Goal: Task Accomplishment & Management: Manage account settings

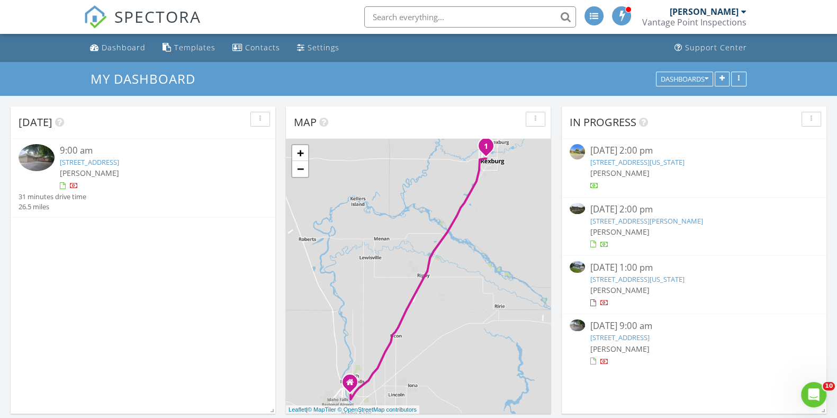
click at [596, 302] on div at bounding box center [594, 304] width 8 height 8
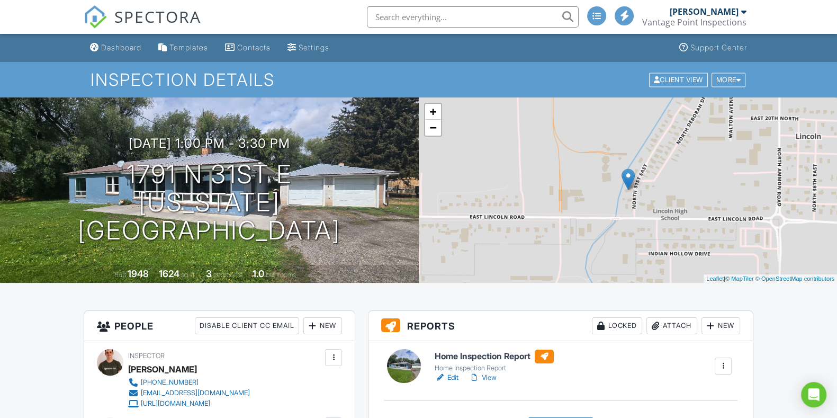
click at [451, 378] on link "Edit" at bounding box center [447, 377] width 24 height 11
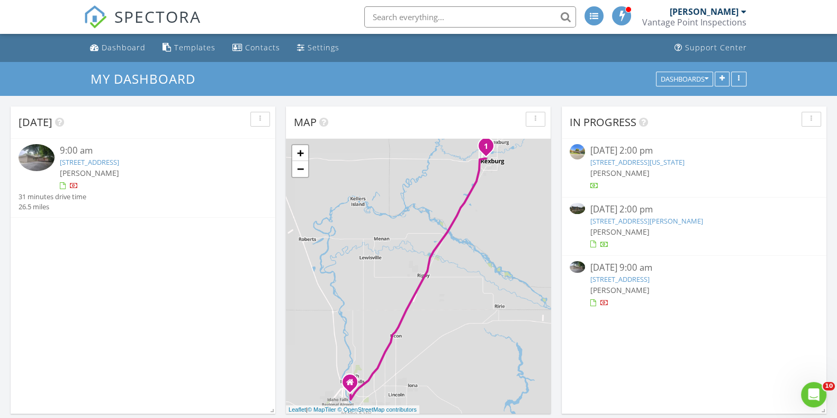
click at [594, 302] on div at bounding box center [593, 303] width 6 height 7
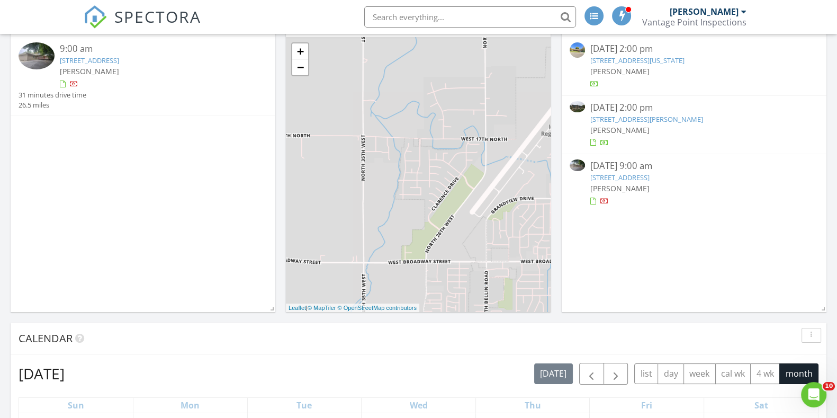
scroll to position [99, 0]
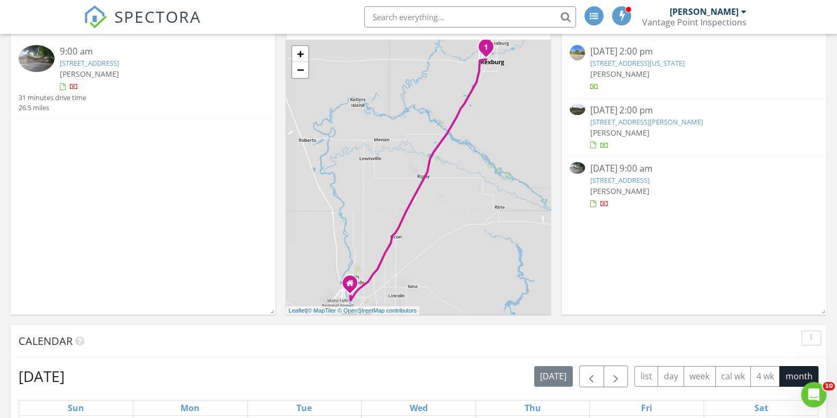
click at [590, 204] on div at bounding box center [593, 204] width 6 height 7
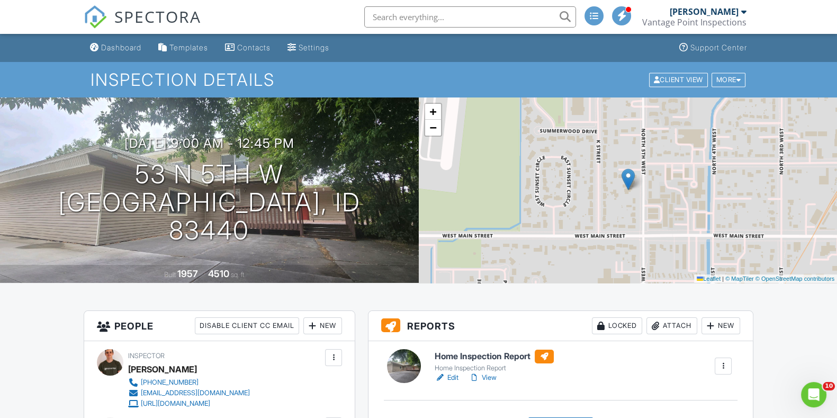
click at [453, 376] on link "Edit" at bounding box center [447, 377] width 24 height 11
